Goal: Task Accomplishment & Management: Use online tool/utility

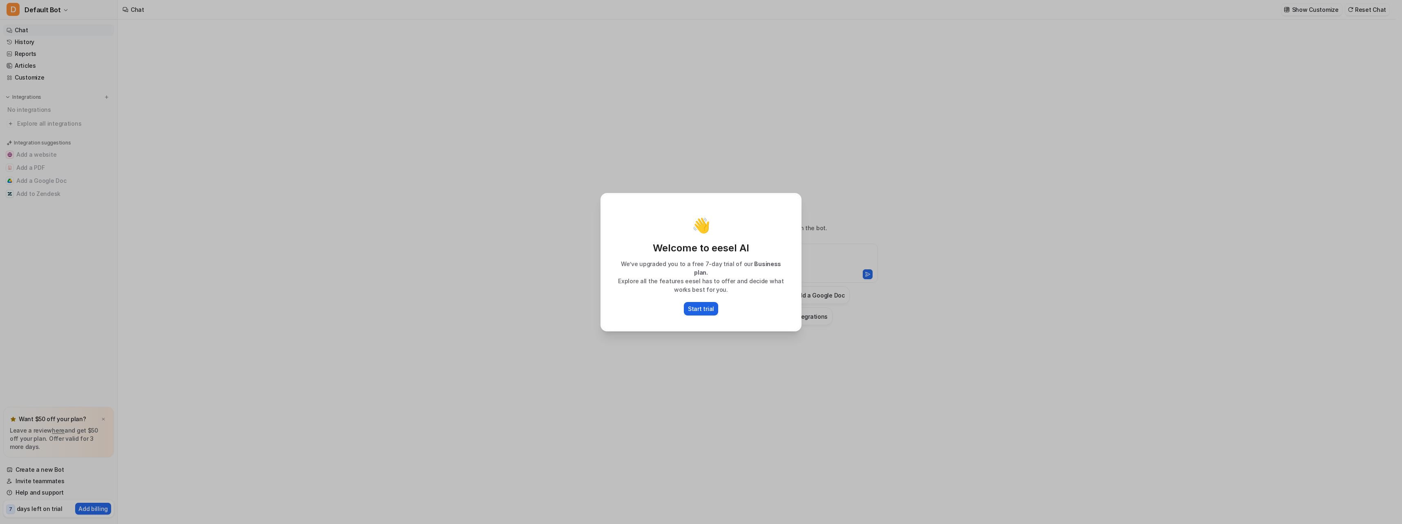
type textarea "**********"
click at [700, 305] on p "Start trial" at bounding box center [701, 309] width 26 height 9
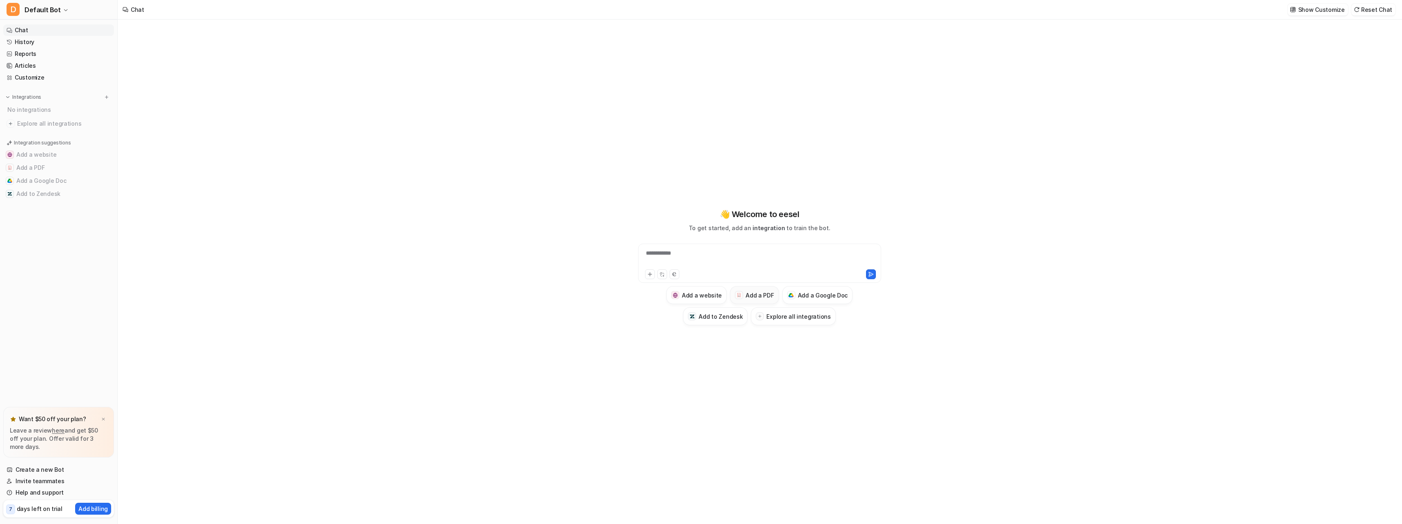
click at [771, 296] on h3 "Add a PDF" at bounding box center [759, 295] width 28 height 9
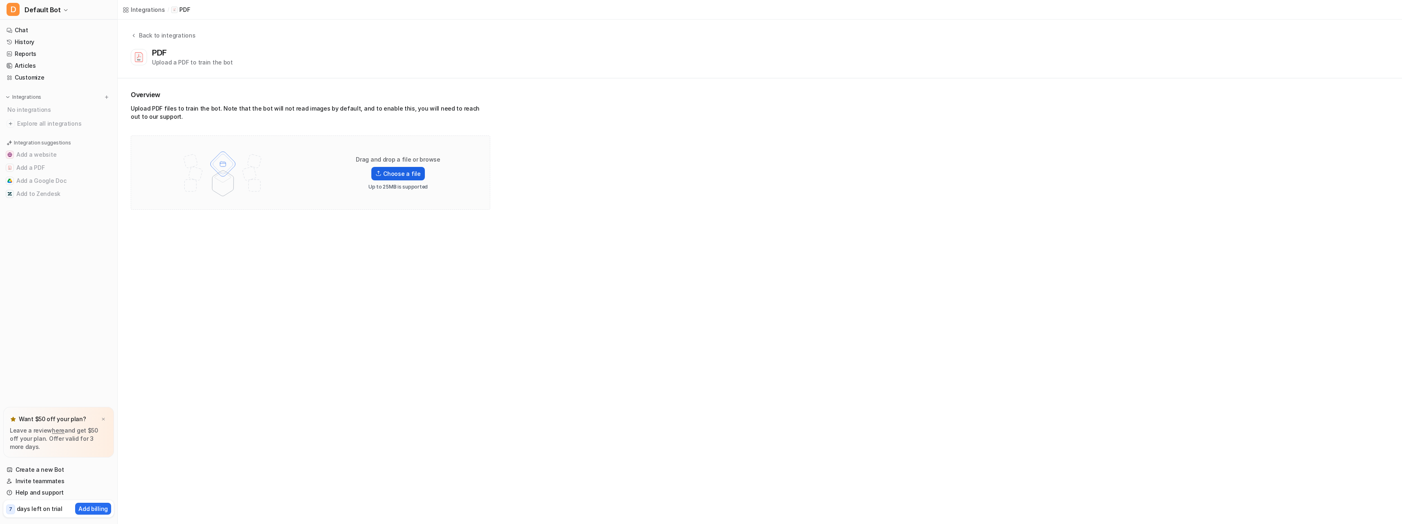
click at [394, 172] on label "Choose a file" at bounding box center [397, 173] width 53 height 13
click at [0, 0] on input "Choose a file" at bounding box center [0, 0] width 0 height 0
drag, startPoint x: 321, startPoint y: 213, endPoint x: 315, endPoint y: 218, distance: 7.8
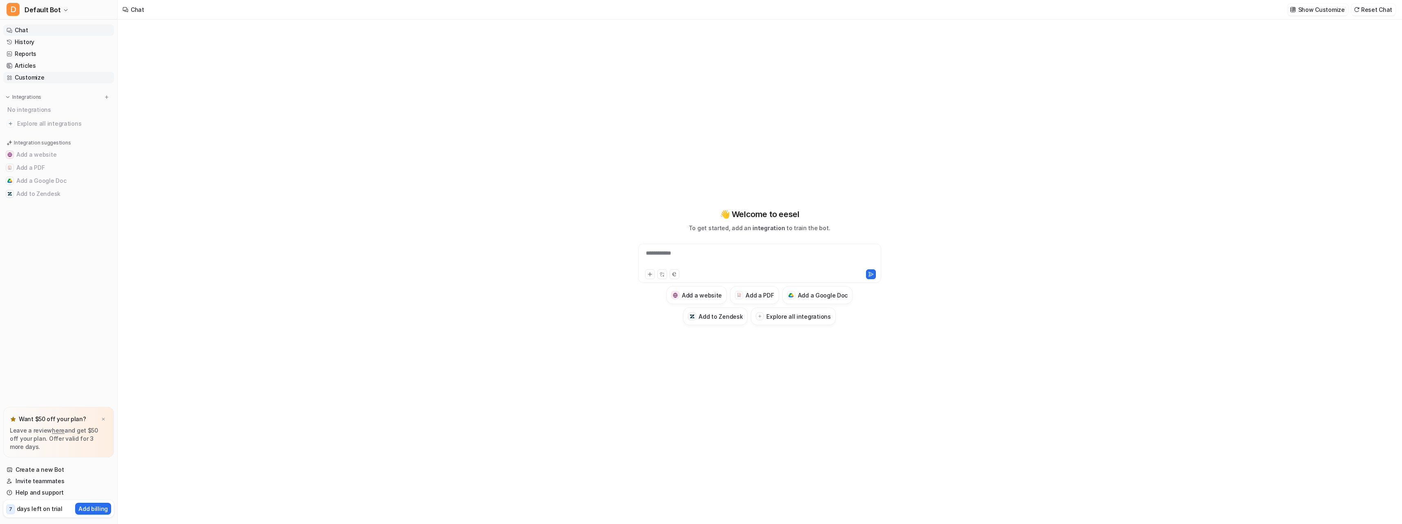
click at [35, 75] on link "Customize" at bounding box center [58, 77] width 111 height 11
